Goal: Find specific page/section: Find specific page/section

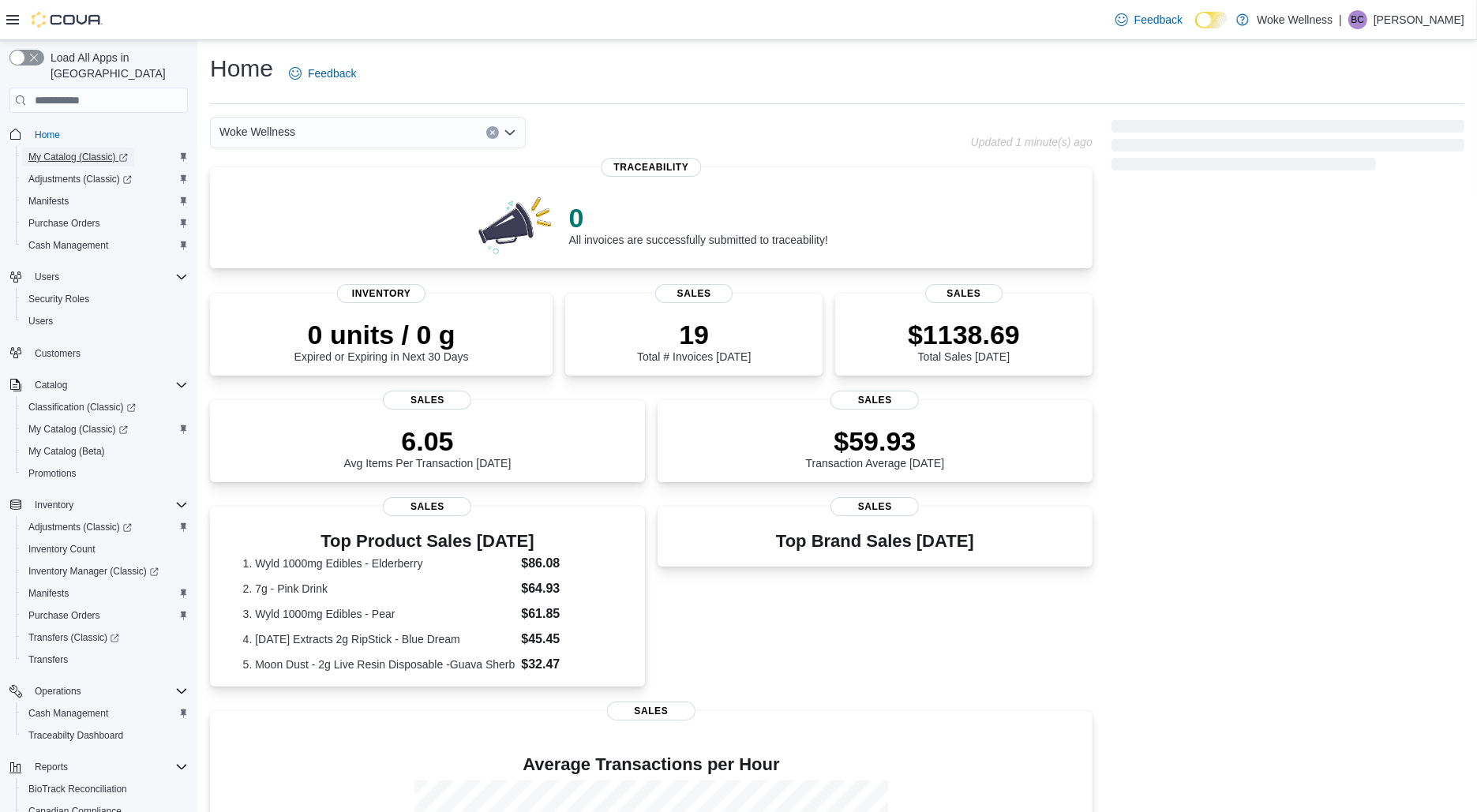
click at [77, 150] on span "My Catalog (Classic)" at bounding box center [78, 156] width 99 height 13
